Goal: Contribute content

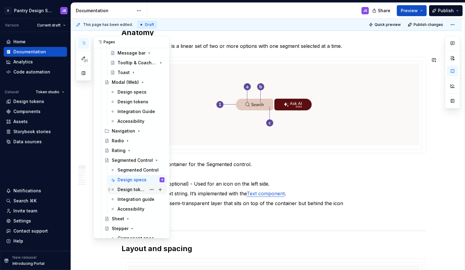
scroll to position [637, 0]
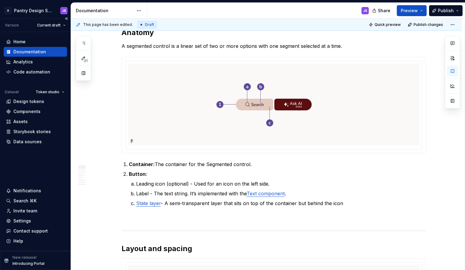
click at [18, 26] on div "Version Current draft" at bounding box center [35, 25] width 69 height 13
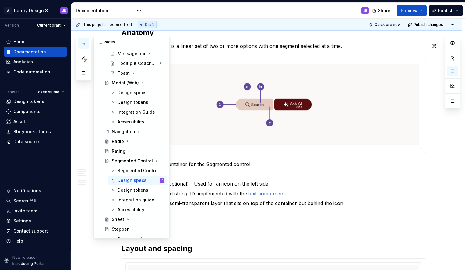
click at [83, 44] on icon "button" at bounding box center [83, 43] width 5 height 5
click at [112, 43] on div "Pages" at bounding box center [132, 42] width 76 height 12
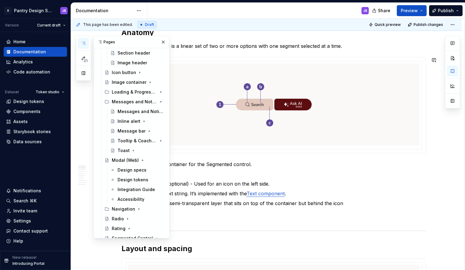
scroll to position [558, 0]
click at [131, 102] on div "Messages and Notifications" at bounding box center [126, 103] width 28 height 6
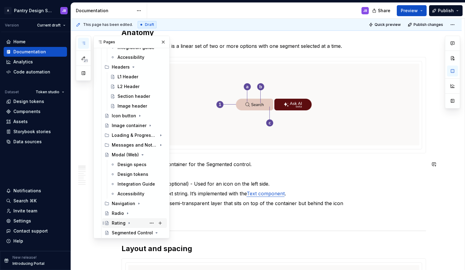
scroll to position [516, 0]
click at [143, 135] on icon "Page tree" at bounding box center [143, 136] width 1 height 2
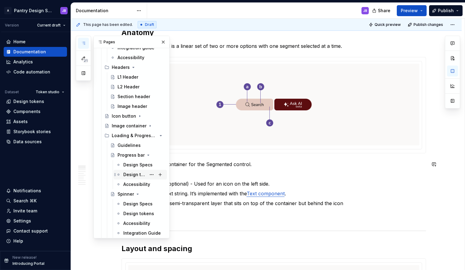
click at [129, 176] on div "Design tokens" at bounding box center [134, 175] width 23 height 6
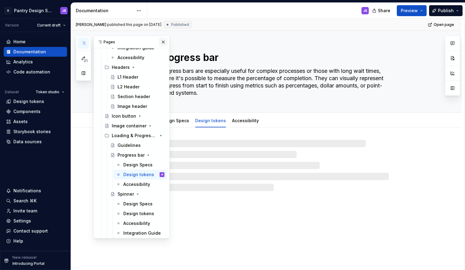
click at [161, 42] on button "button" at bounding box center [163, 42] width 9 height 9
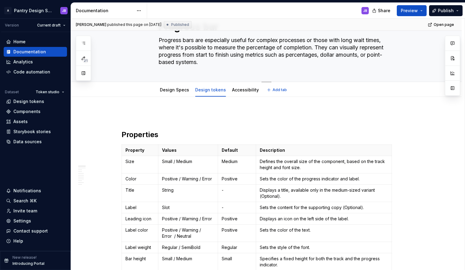
type textarea "*"
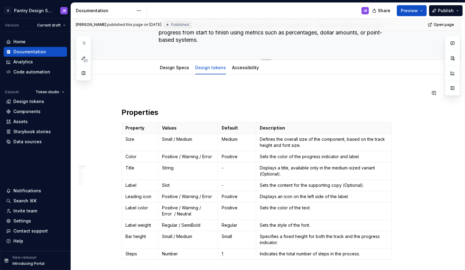
scroll to position [54, 0]
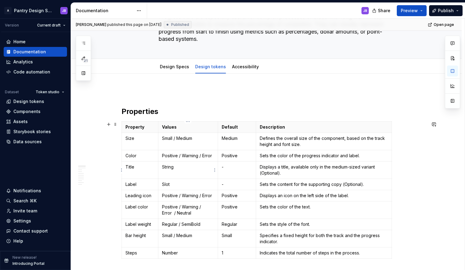
click at [167, 168] on p "String" at bounding box center [188, 167] width 52 height 6
copy p "String"
click at [164, 184] on p "Slot" at bounding box center [188, 184] width 52 height 6
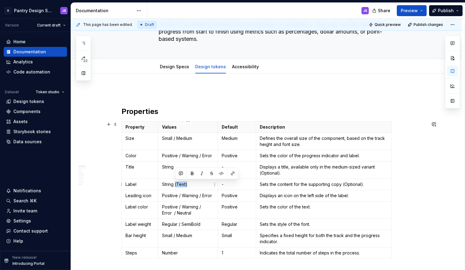
drag, startPoint x: 175, startPoint y: 185, endPoint x: 187, endPoint y: 186, distance: 11.6
click at [187, 186] on p "String (Text)" at bounding box center [188, 184] width 52 height 6
copy p "(Text)"
click at [178, 166] on p "String" at bounding box center [188, 167] width 52 height 6
click at [182, 167] on p "String (Text)" at bounding box center [188, 167] width 52 height 6
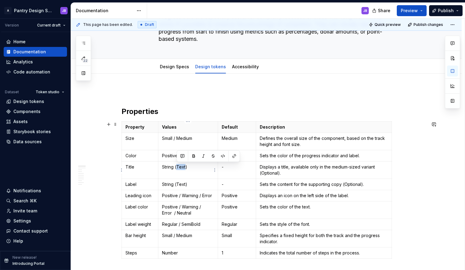
click at [182, 167] on p "String (Text)" at bounding box center [188, 167] width 52 height 6
click at [180, 185] on p "String (Text)" at bounding box center [188, 184] width 52 height 6
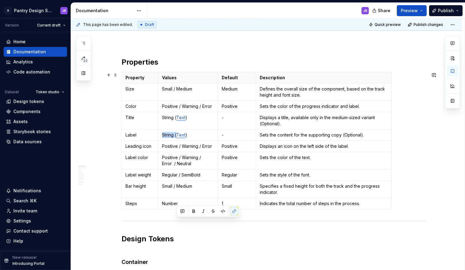
scroll to position [0, 0]
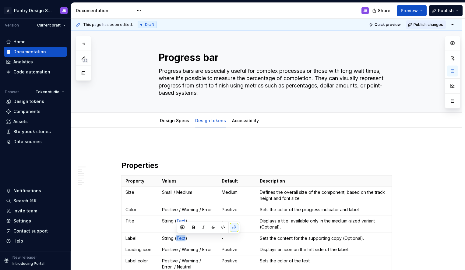
click at [425, 24] on span "Publish changes" at bounding box center [429, 24] width 30 height 5
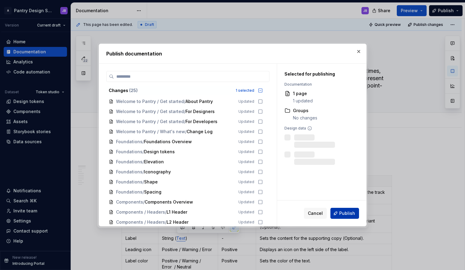
click at [345, 212] on span "Publish" at bounding box center [347, 213] width 16 height 6
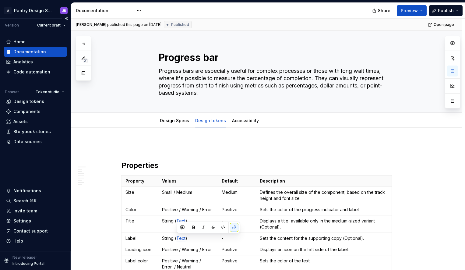
type textarea "*"
